Goal: Information Seeking & Learning: Learn about a topic

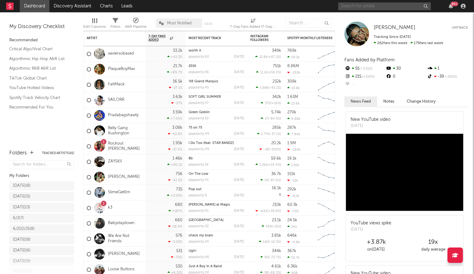
click at [366, 6] on input "text" at bounding box center [384, 6] width 93 height 8
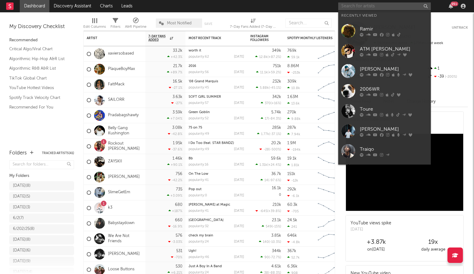
paste input "[PERSON_NAME] the Fantastic"
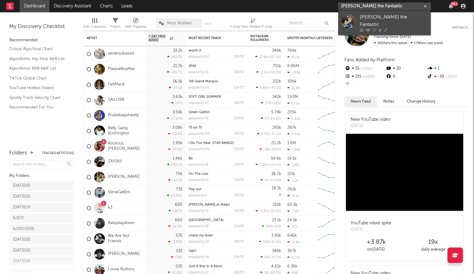
type input "[PERSON_NAME] the Fantastic"
click at [398, 28] on div at bounding box center [394, 30] width 68 height 4
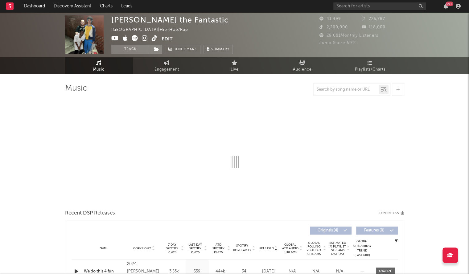
select select "6m"
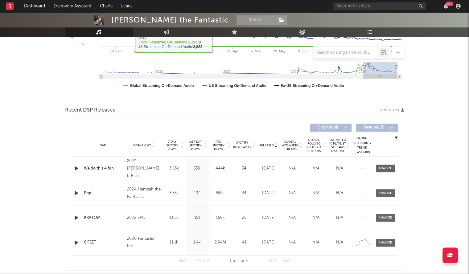
scroll to position [152, 0]
click at [267, 144] on span "Released" at bounding box center [267, 145] width 15 height 4
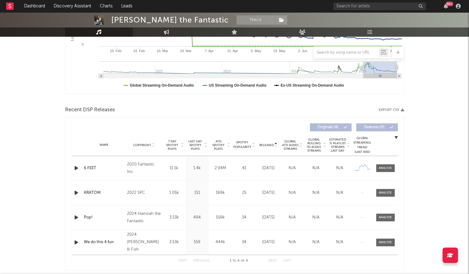
click at [267, 144] on span "Released" at bounding box center [267, 145] width 15 height 4
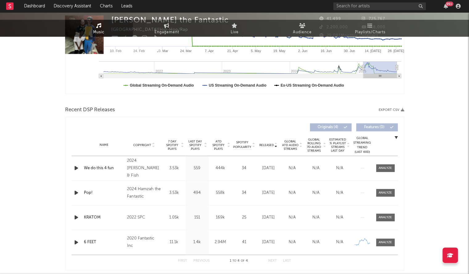
scroll to position [0, 0]
